Goal: Transaction & Acquisition: Purchase product/service

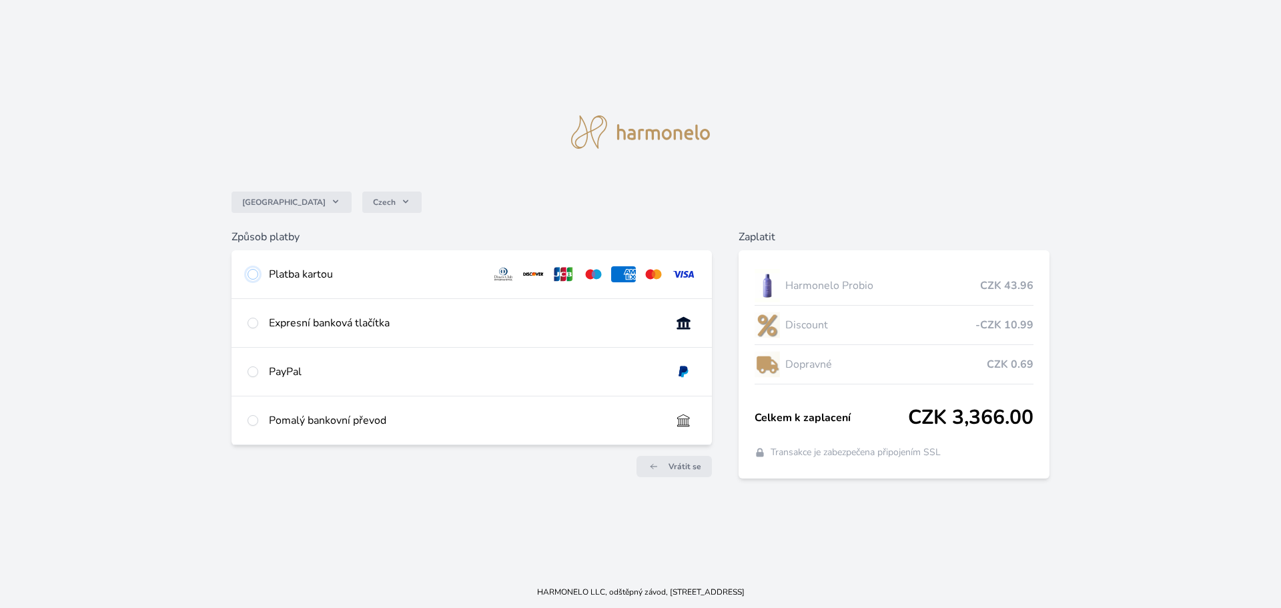
click at [254, 276] on input "radio" at bounding box center [252, 274] width 11 height 11
radio input "true"
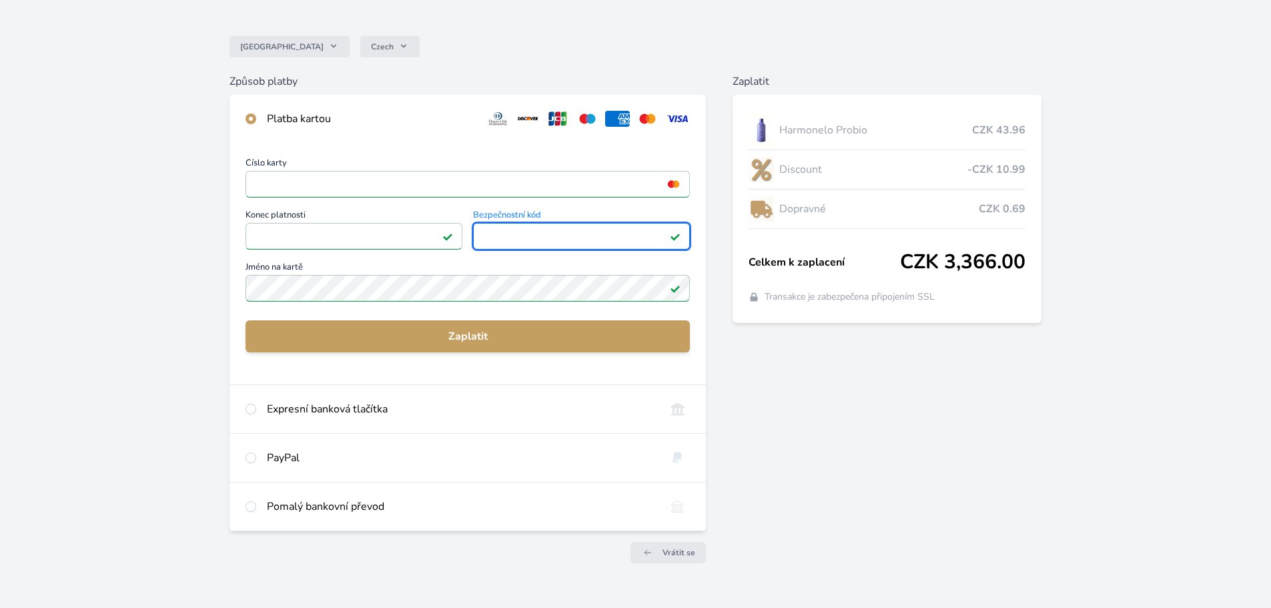
scroll to position [51, 0]
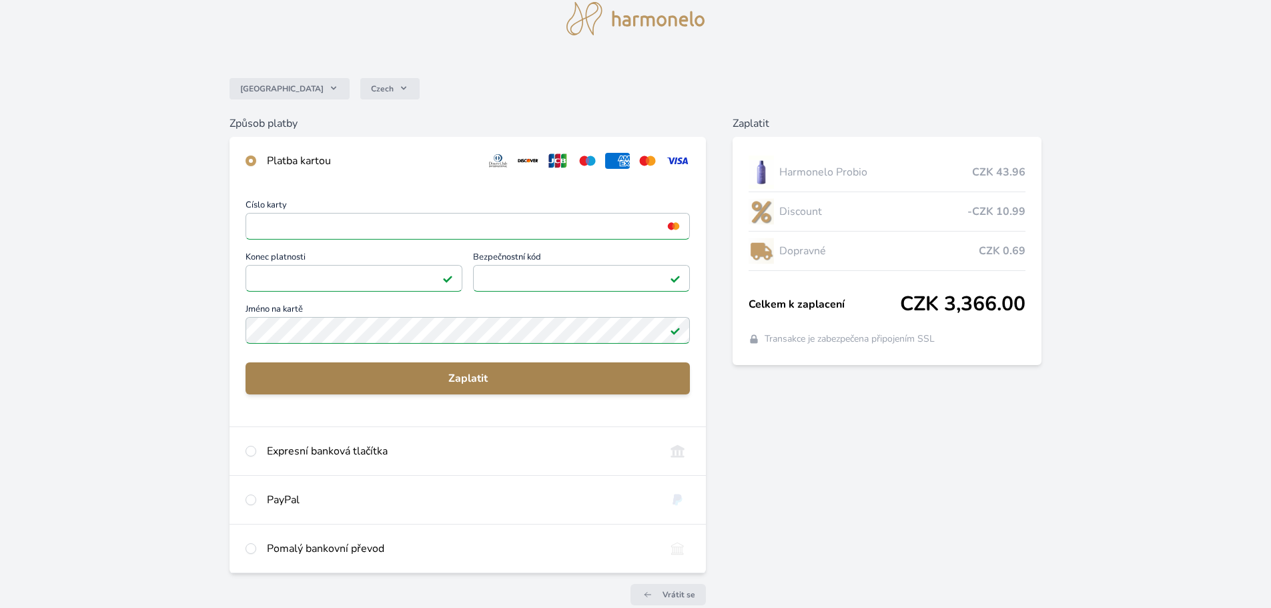
click at [486, 376] on span "Zaplatit" at bounding box center [467, 378] width 423 height 16
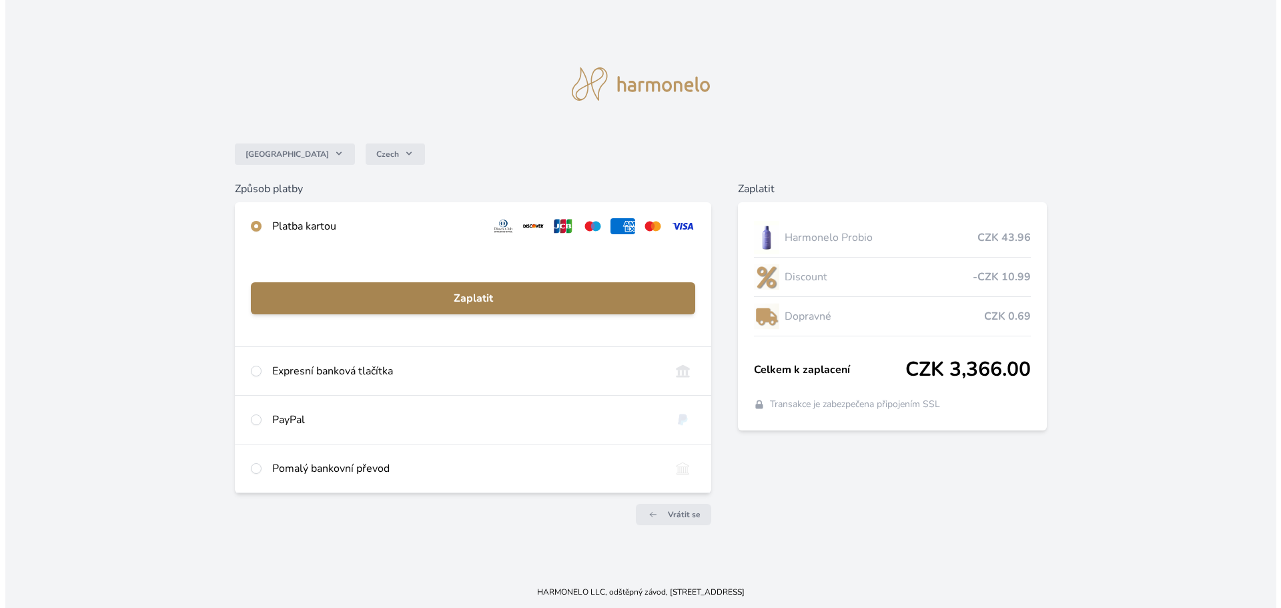
scroll to position [0, 0]
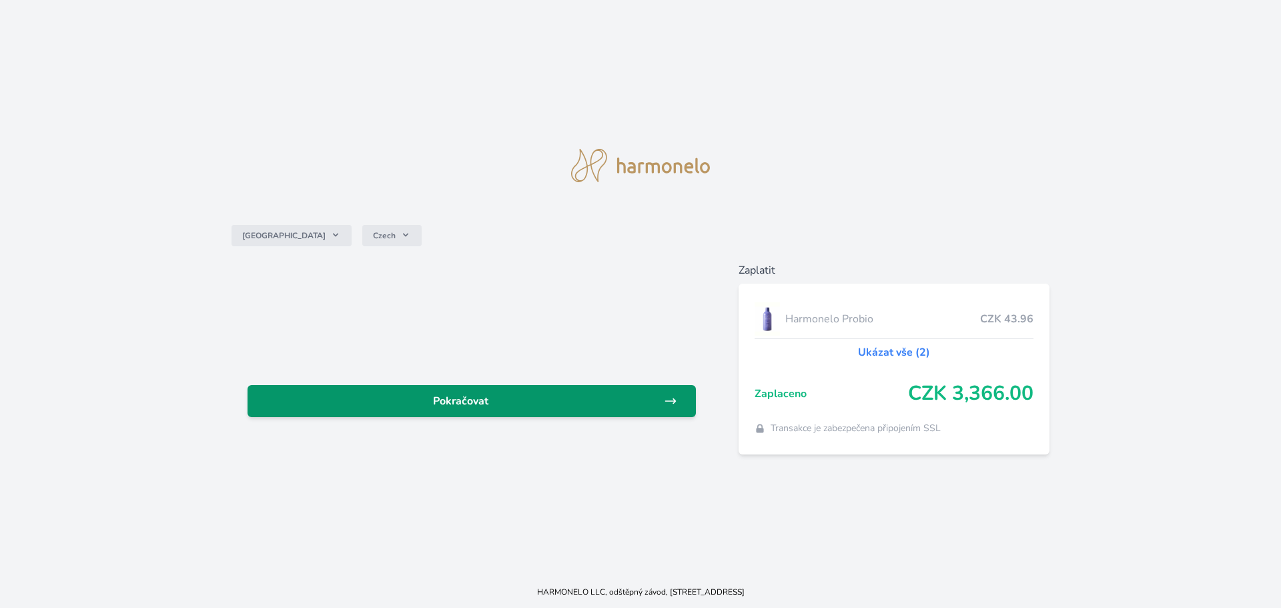
click at [497, 403] on span "Pokračovat" at bounding box center [461, 401] width 406 height 16
